Goal: Find contact information: Find contact information

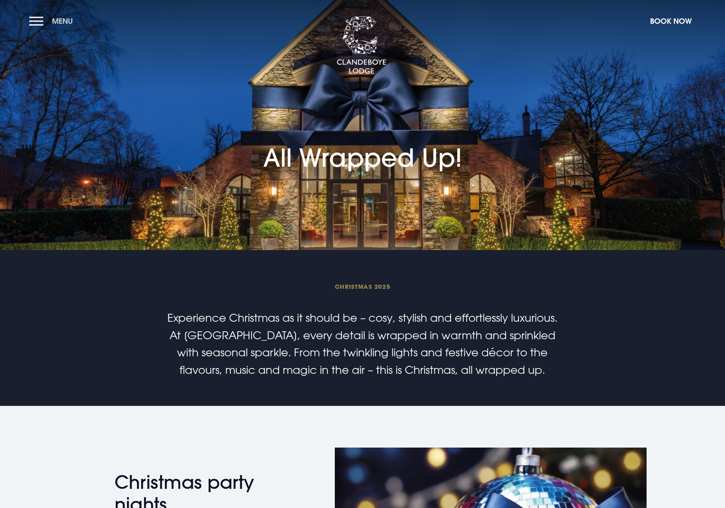
click at [33, 23] on button "Menu" at bounding box center [53, 21] width 48 height 18
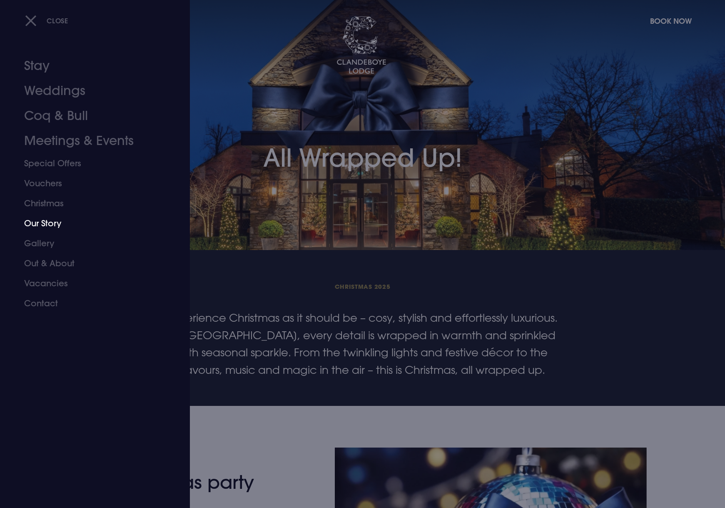
click at [45, 226] on link "Our Story" at bounding box center [90, 223] width 132 height 20
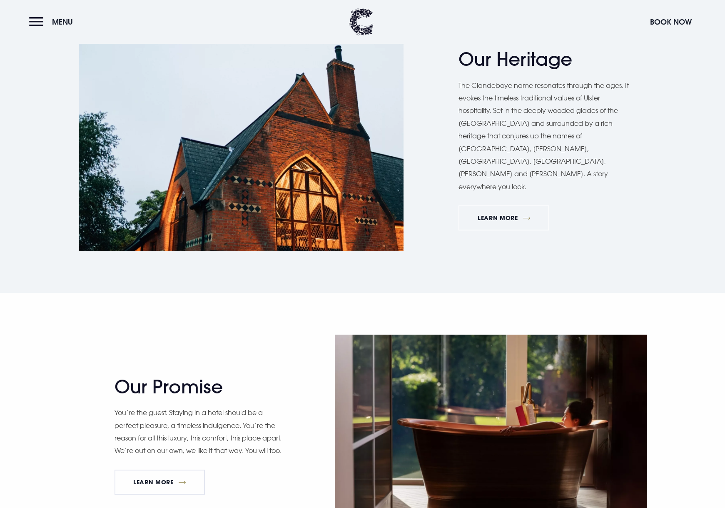
scroll to position [500, 0]
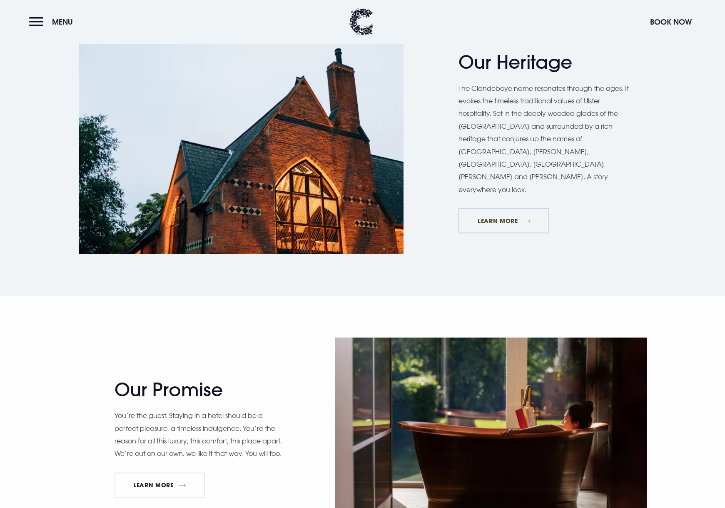
click at [483, 212] on link "Learn More" at bounding box center [504, 220] width 91 height 25
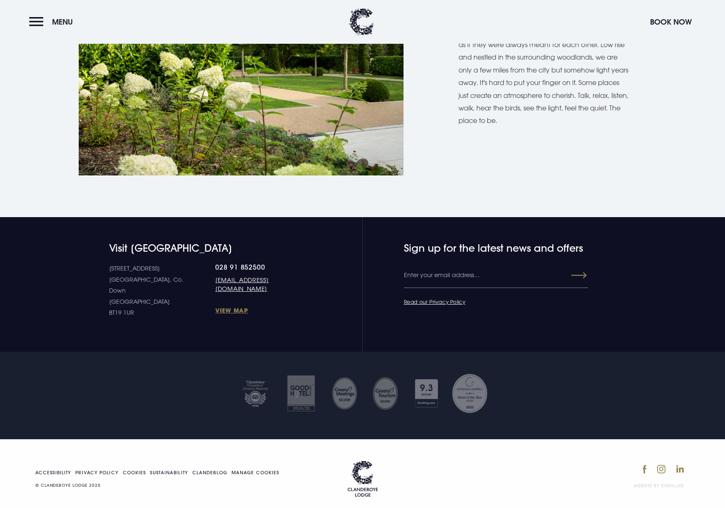
scroll to position [1101, 0]
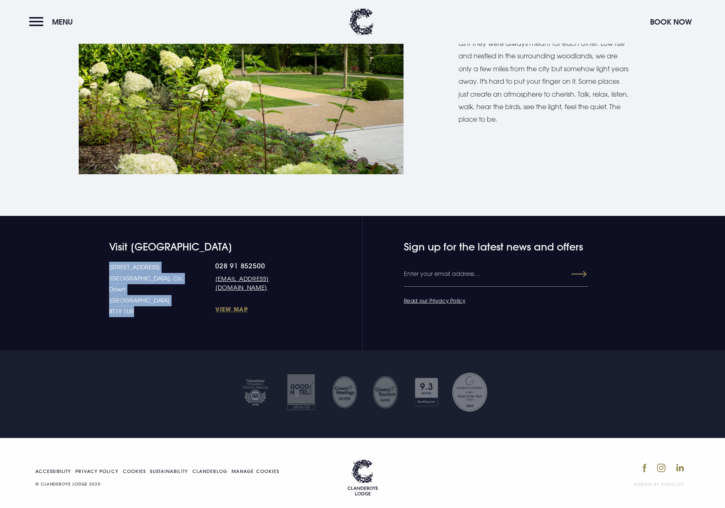
drag, startPoint x: 124, startPoint y: 269, endPoint x: 164, endPoint y: 307, distance: 55.1
click at [164, 307] on section "Visit [GEOGRAPHIC_DATA] [STREET_ADDRESS] Down [GEOGRAPHIC_DATA] BT19 1UR 028 91…" at bounding box center [362, 283] width 725 height 135
copy p "[STREET_ADDRESS] [STREET_ADDRESS]"
